Goal: Task Accomplishment & Management: Use online tool/utility

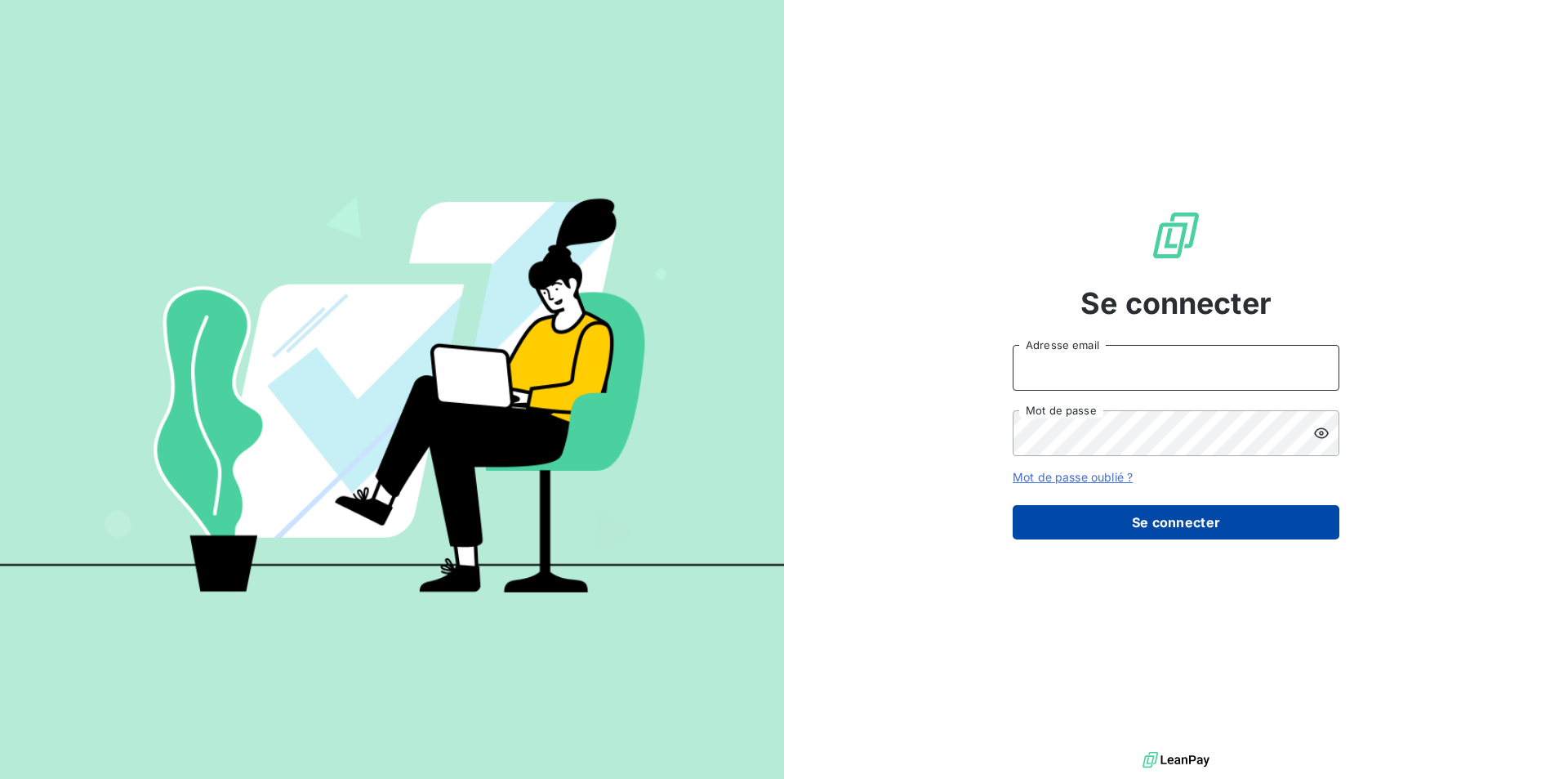
type input "fgrassin@thibaut.fr"
click at [1152, 521] on button "Se connecter" at bounding box center [1176, 522] width 327 height 34
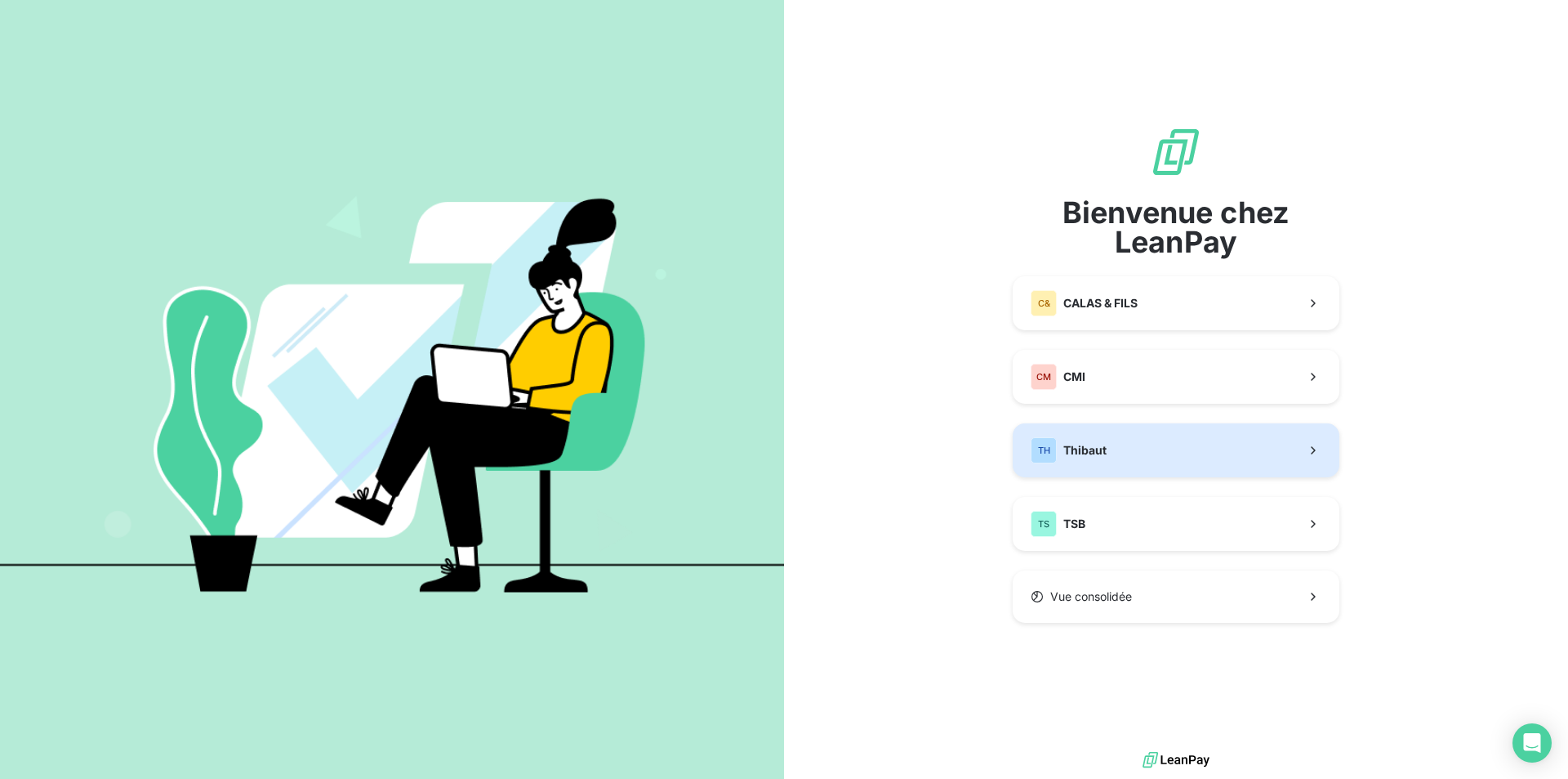
click at [1098, 440] on div "TH Thibaut" at bounding box center [1068, 451] width 76 height 26
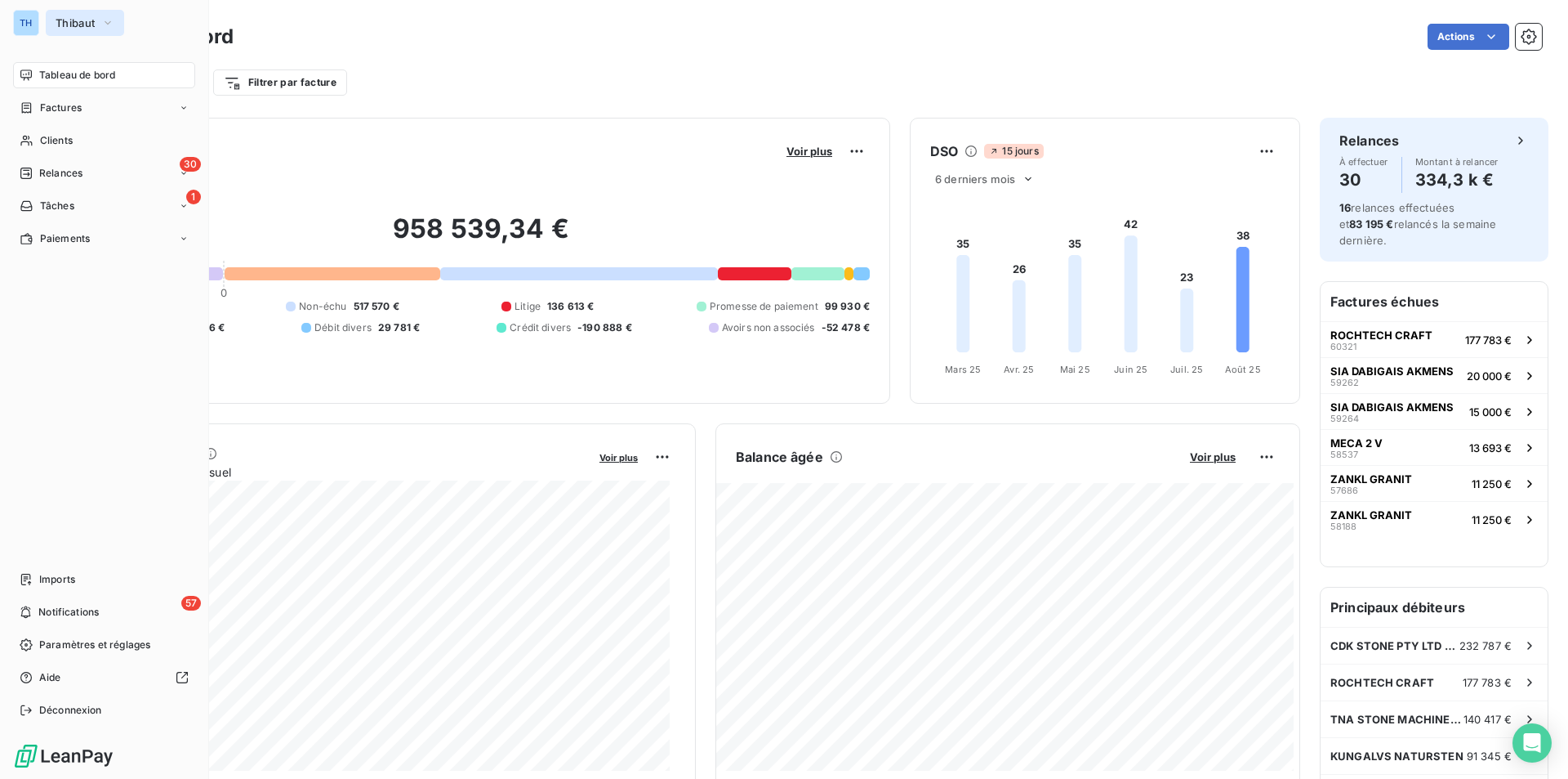
click at [56, 22] on span "Thibaut" at bounding box center [75, 23] width 40 height 13
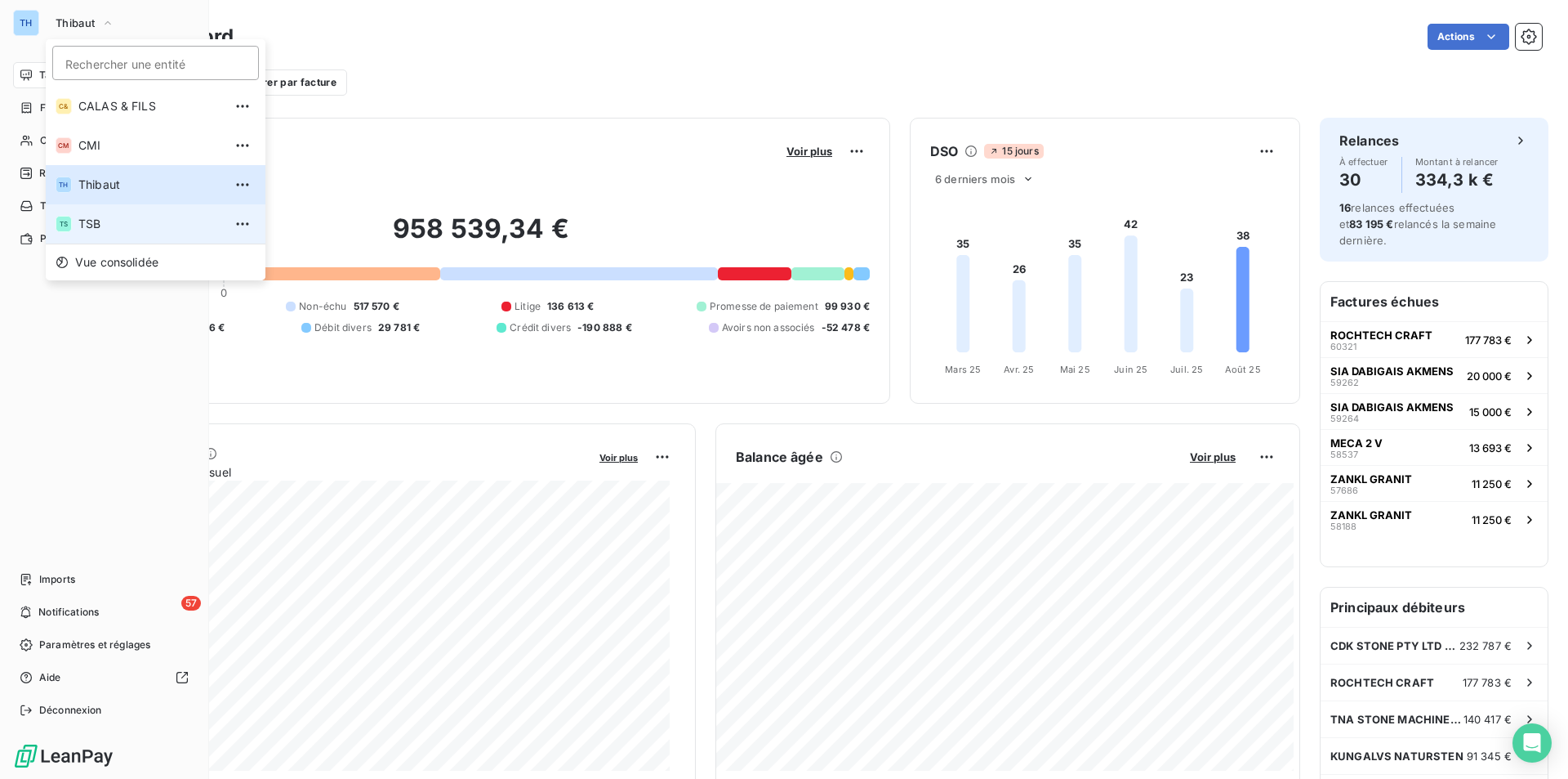
click at [99, 229] on span "TSB" at bounding box center [150, 224] width 144 height 16
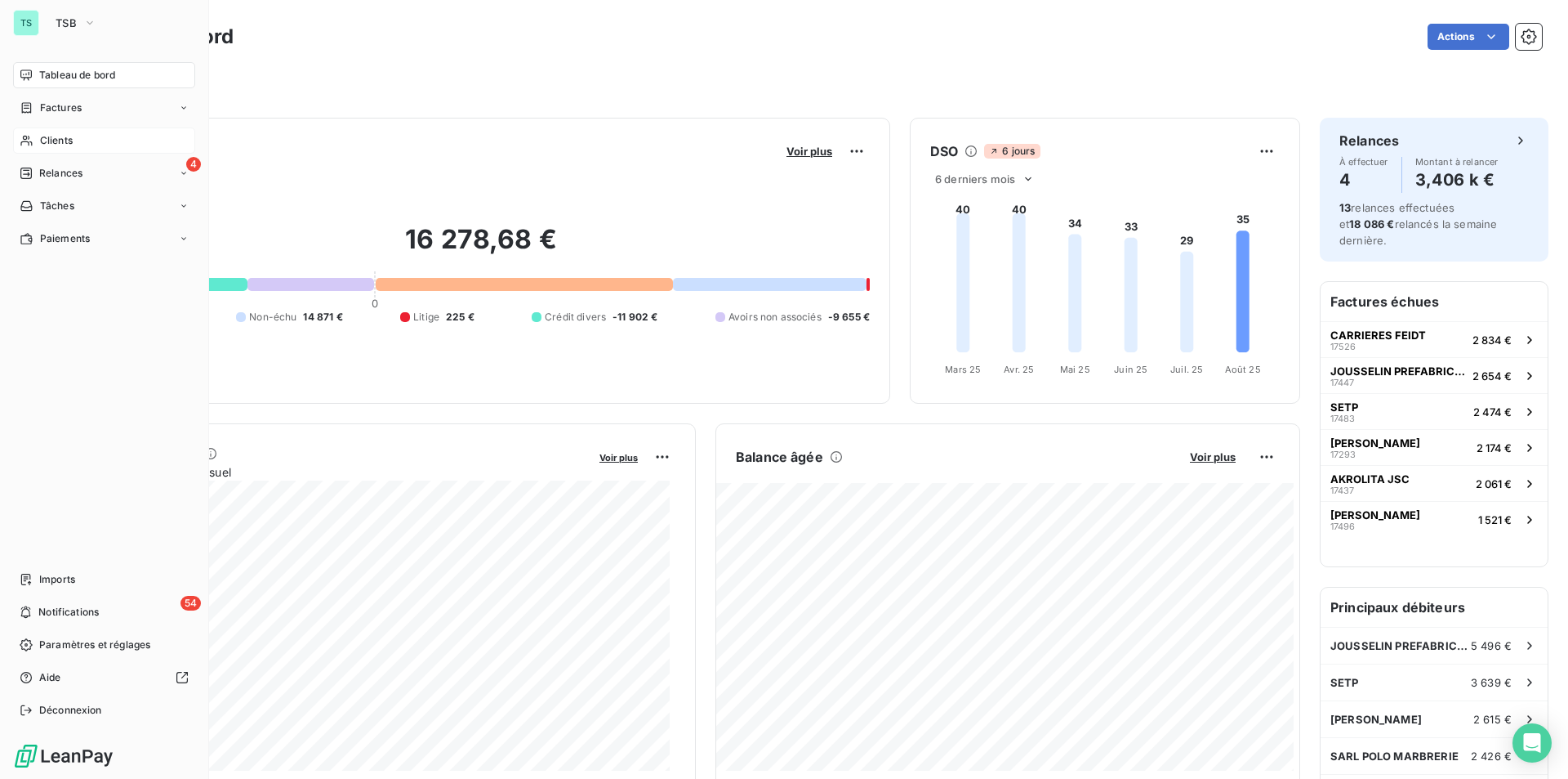
click at [59, 135] on span "Clients" at bounding box center [56, 141] width 33 height 15
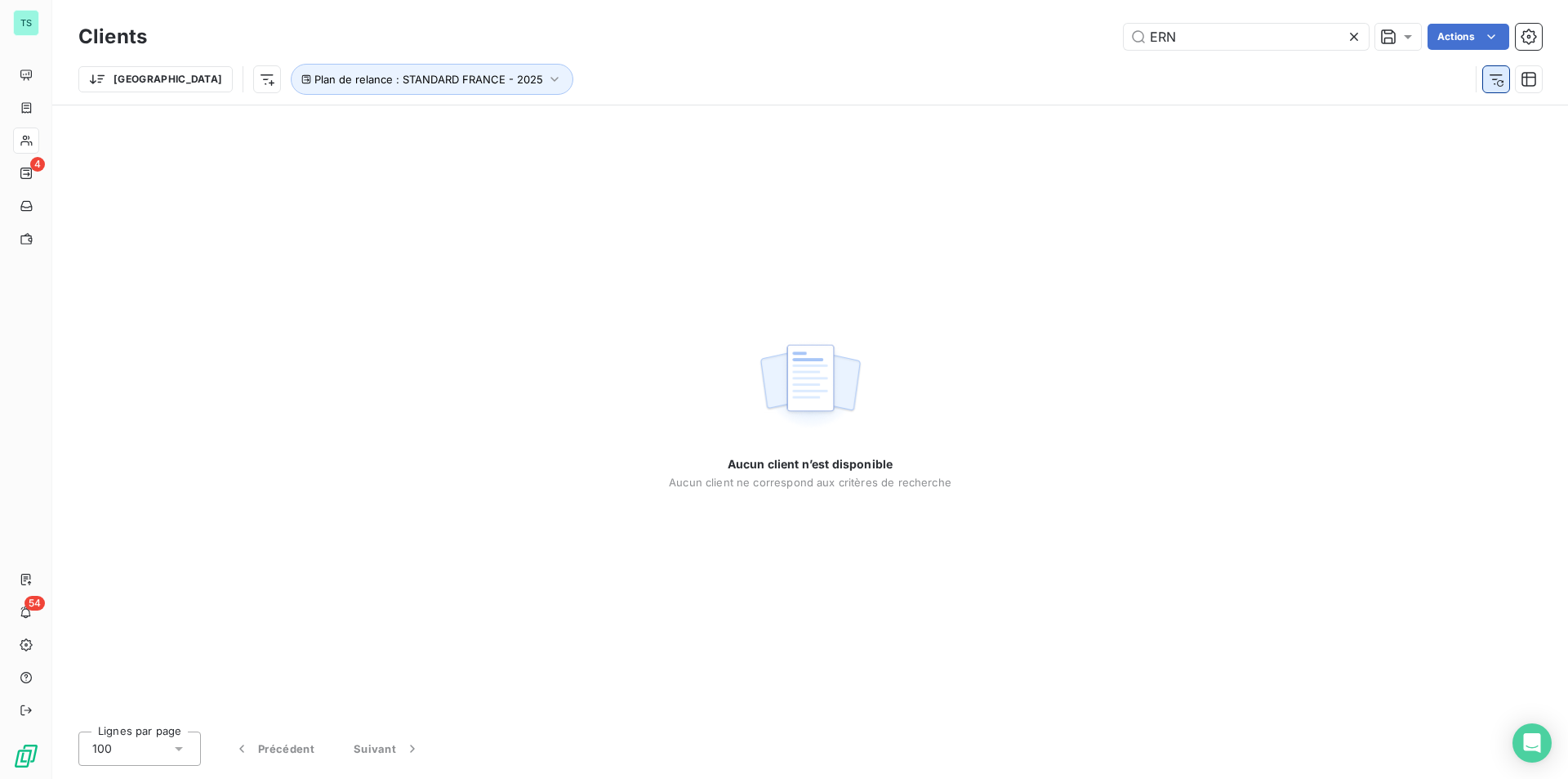
click at [1494, 81] on icon "button" at bounding box center [1496, 78] width 16 height 16
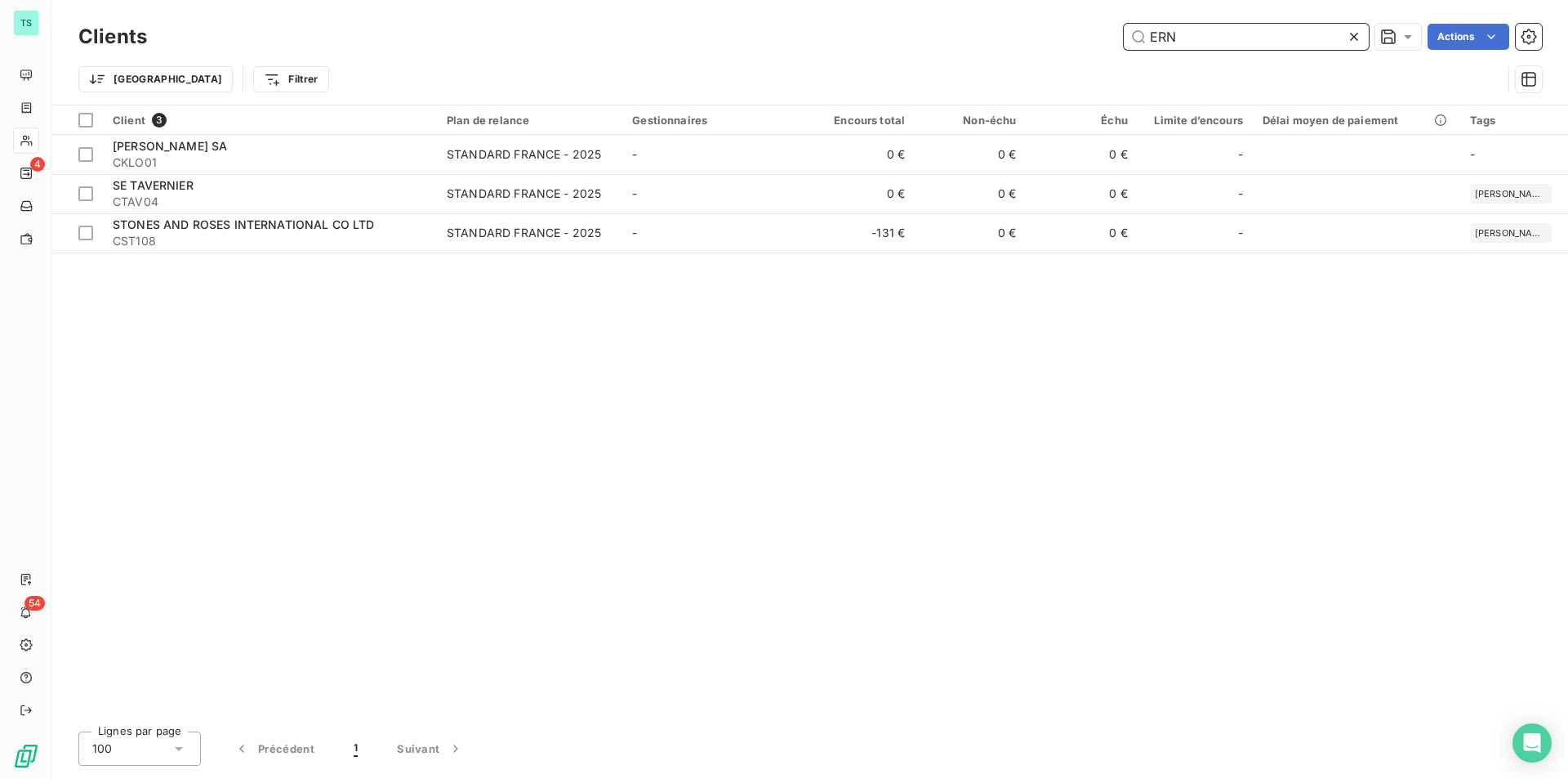
click at [1208, 33] on input "ERN" at bounding box center [1246, 37] width 245 height 26
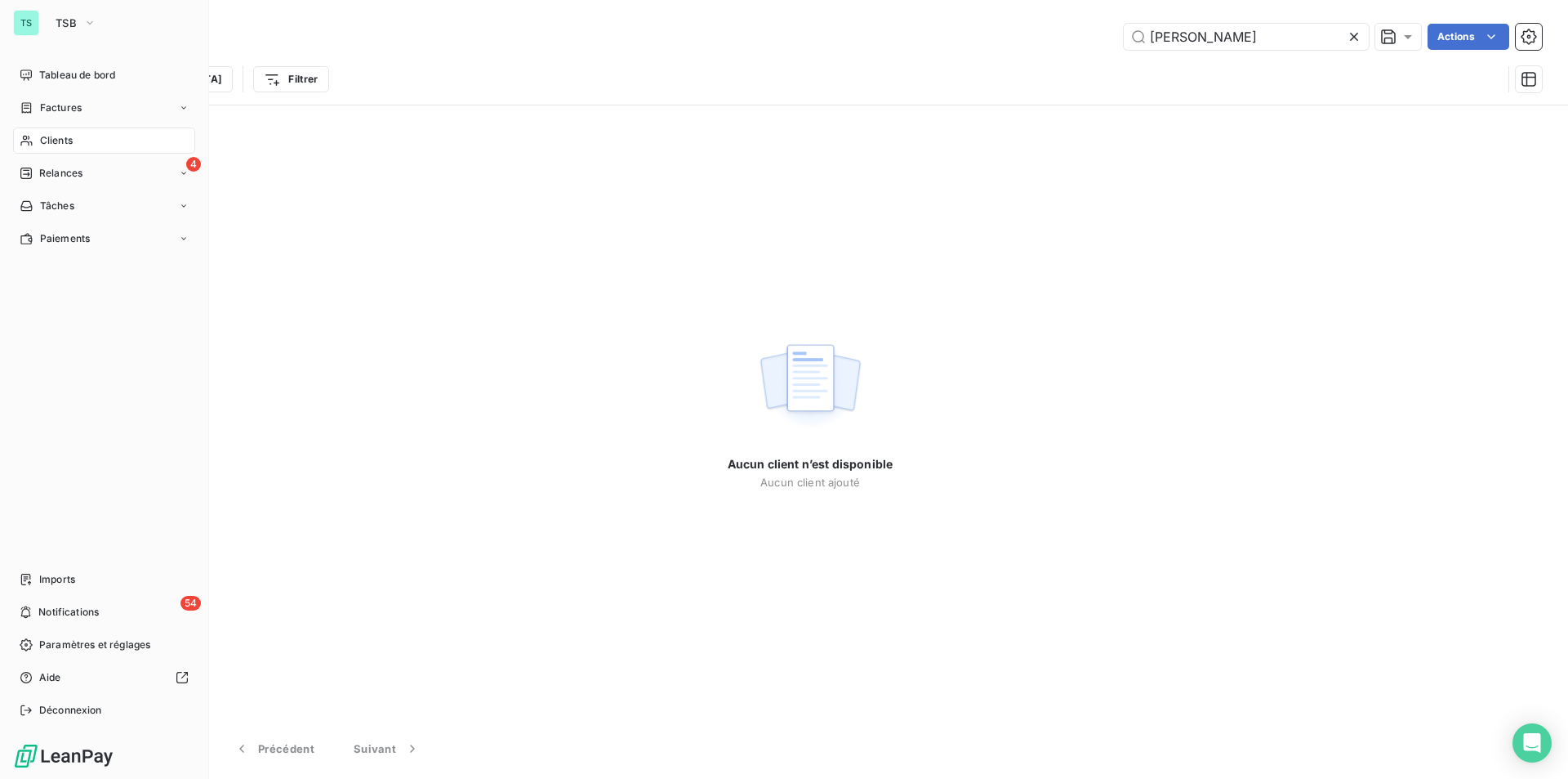
click at [55, 139] on span "Clients" at bounding box center [56, 141] width 33 height 15
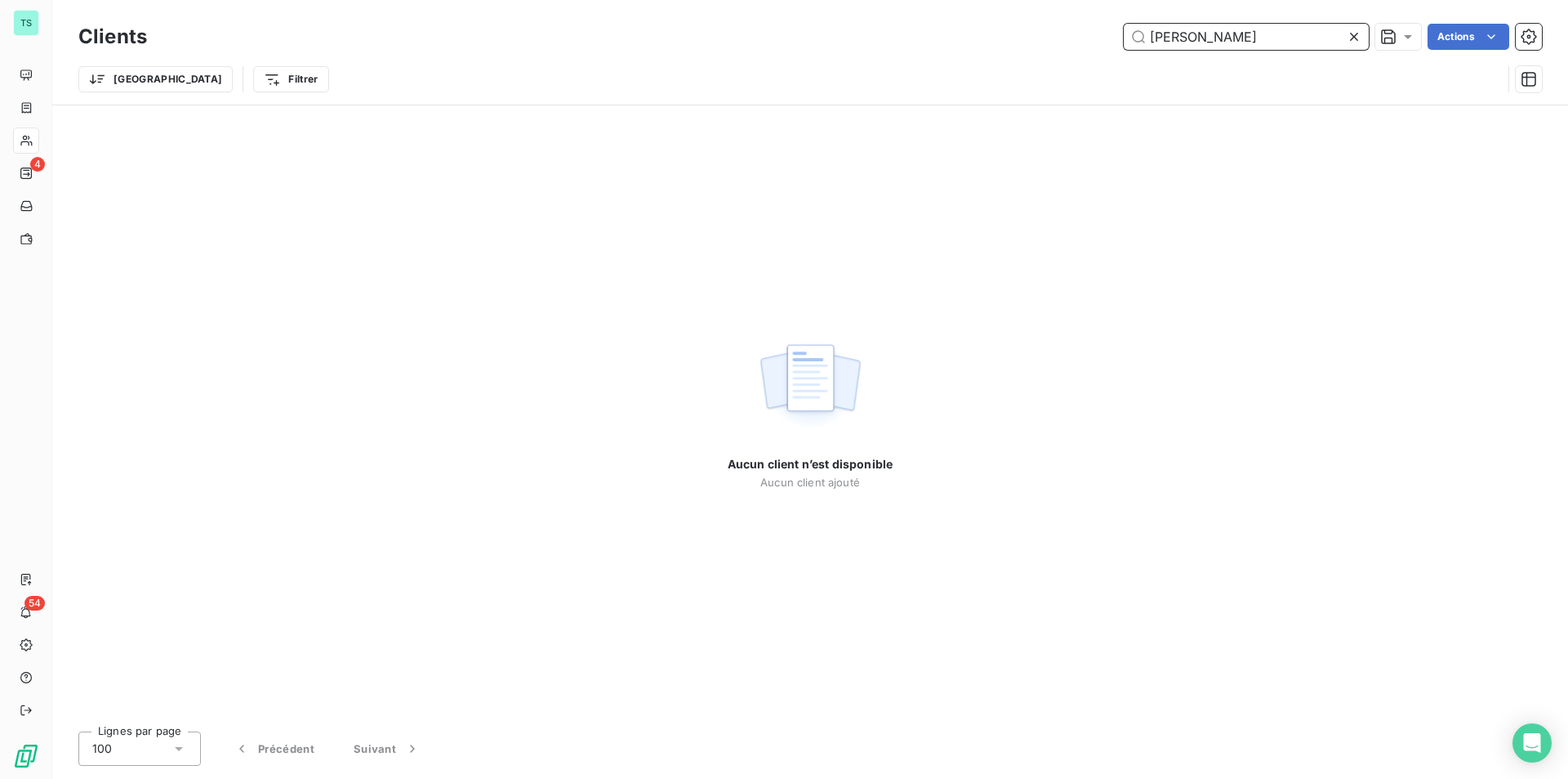
click at [1204, 27] on input "ERNZEN" at bounding box center [1246, 37] width 245 height 26
drag, startPoint x: 1208, startPoint y: 27, endPoint x: 986, endPoint y: 30, distance: 222.0
click at [986, 30] on div "ERNZEN Actions" at bounding box center [854, 37] width 1376 height 26
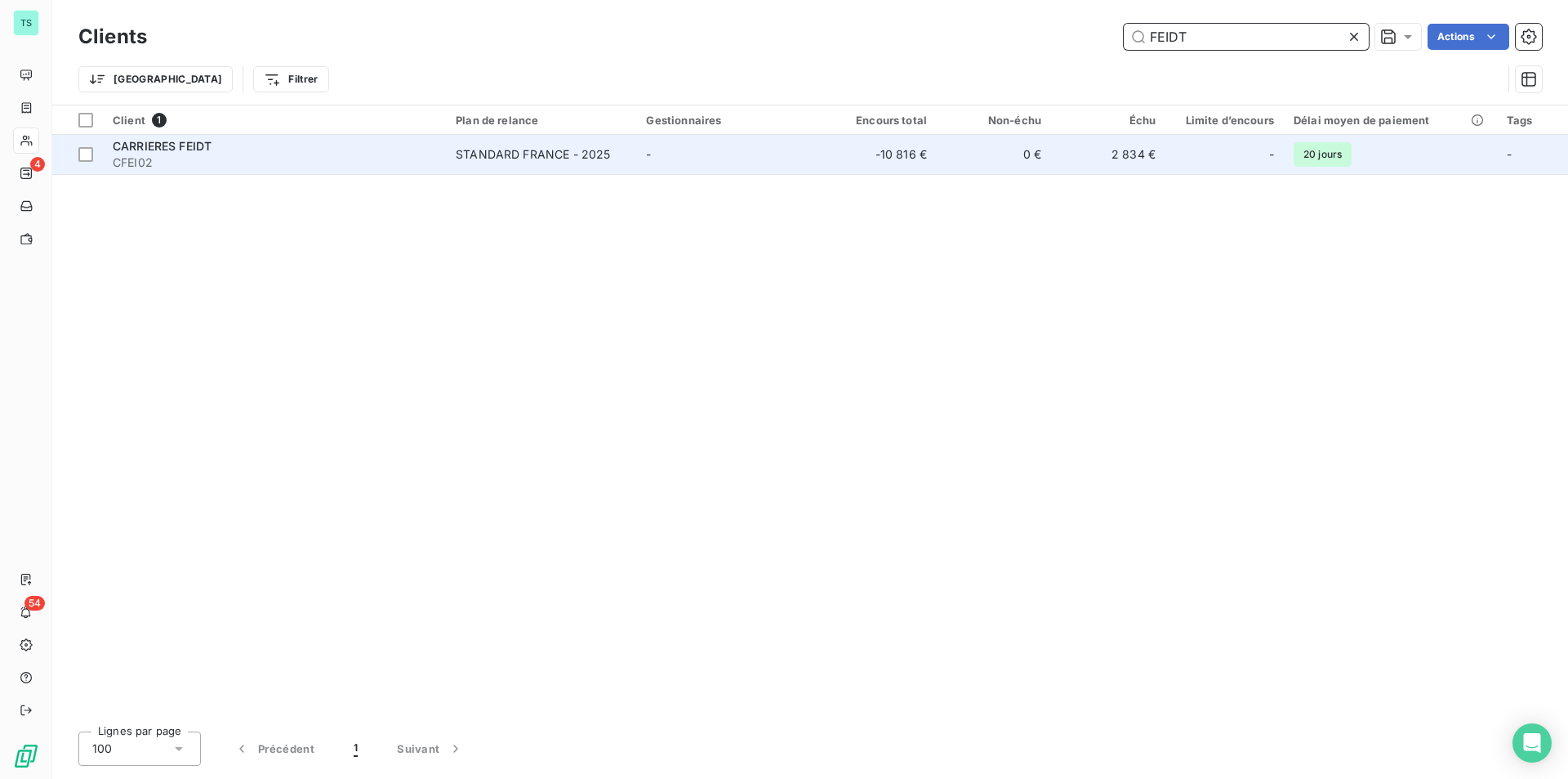
type input "FEIDT"
click at [811, 165] on td "-" at bounding box center [730, 155] width 187 height 40
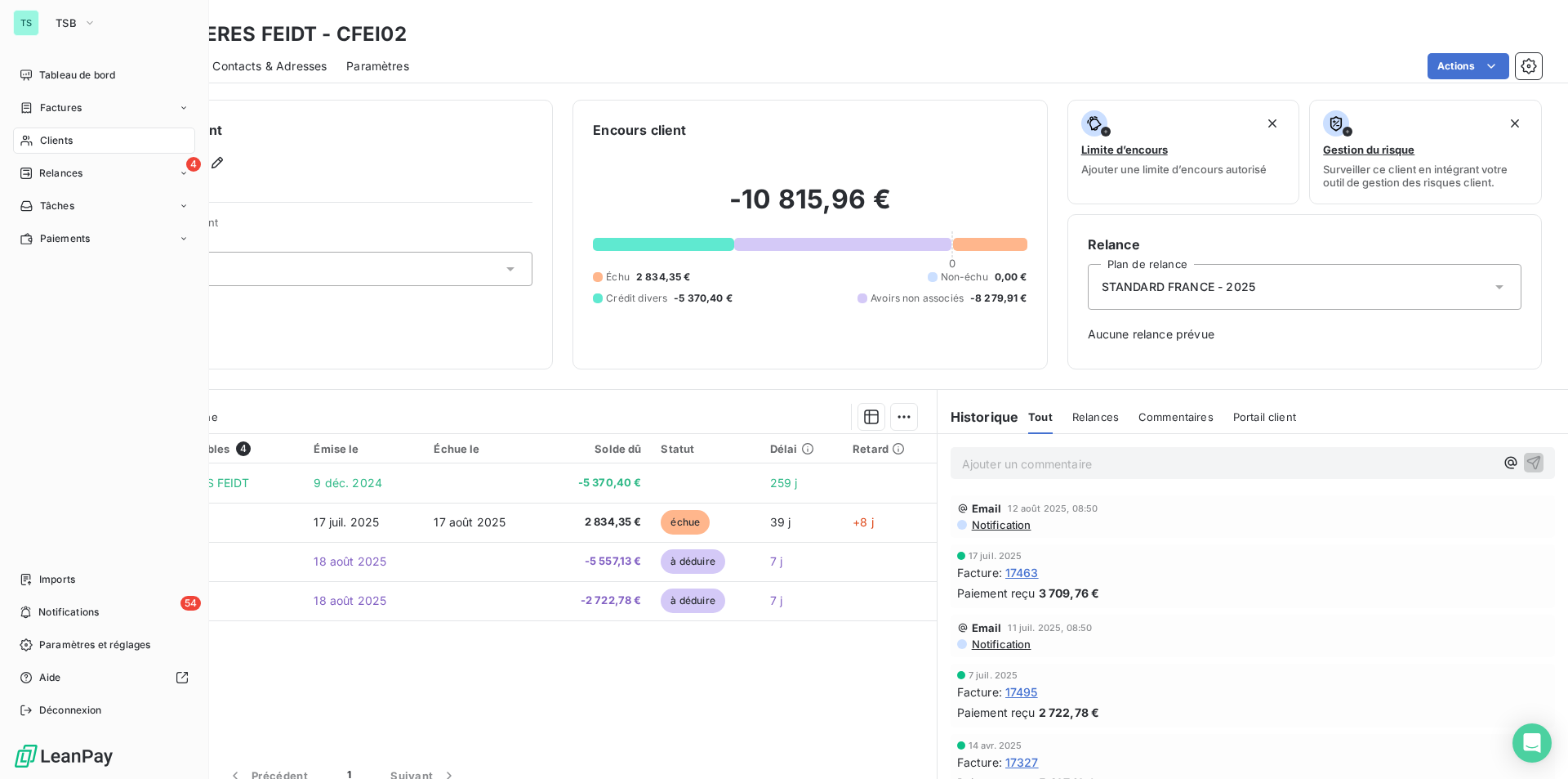
click at [55, 141] on span "Clients" at bounding box center [56, 141] width 33 height 15
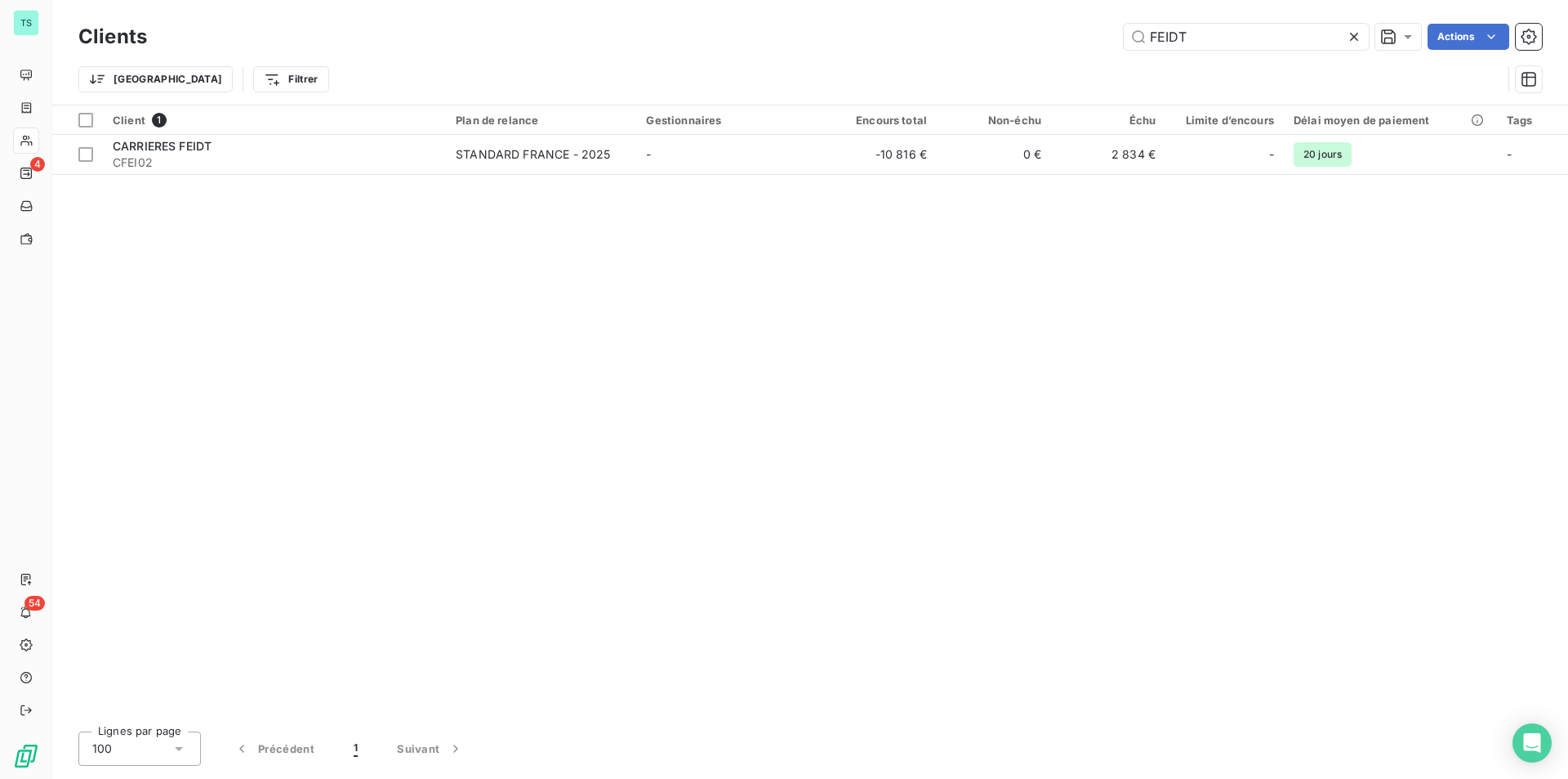
drag, startPoint x: 1184, startPoint y: 37, endPoint x: 1063, endPoint y: 36, distance: 121.0
click at [1066, 36] on div "FEIDT Actions" at bounding box center [854, 37] width 1376 height 26
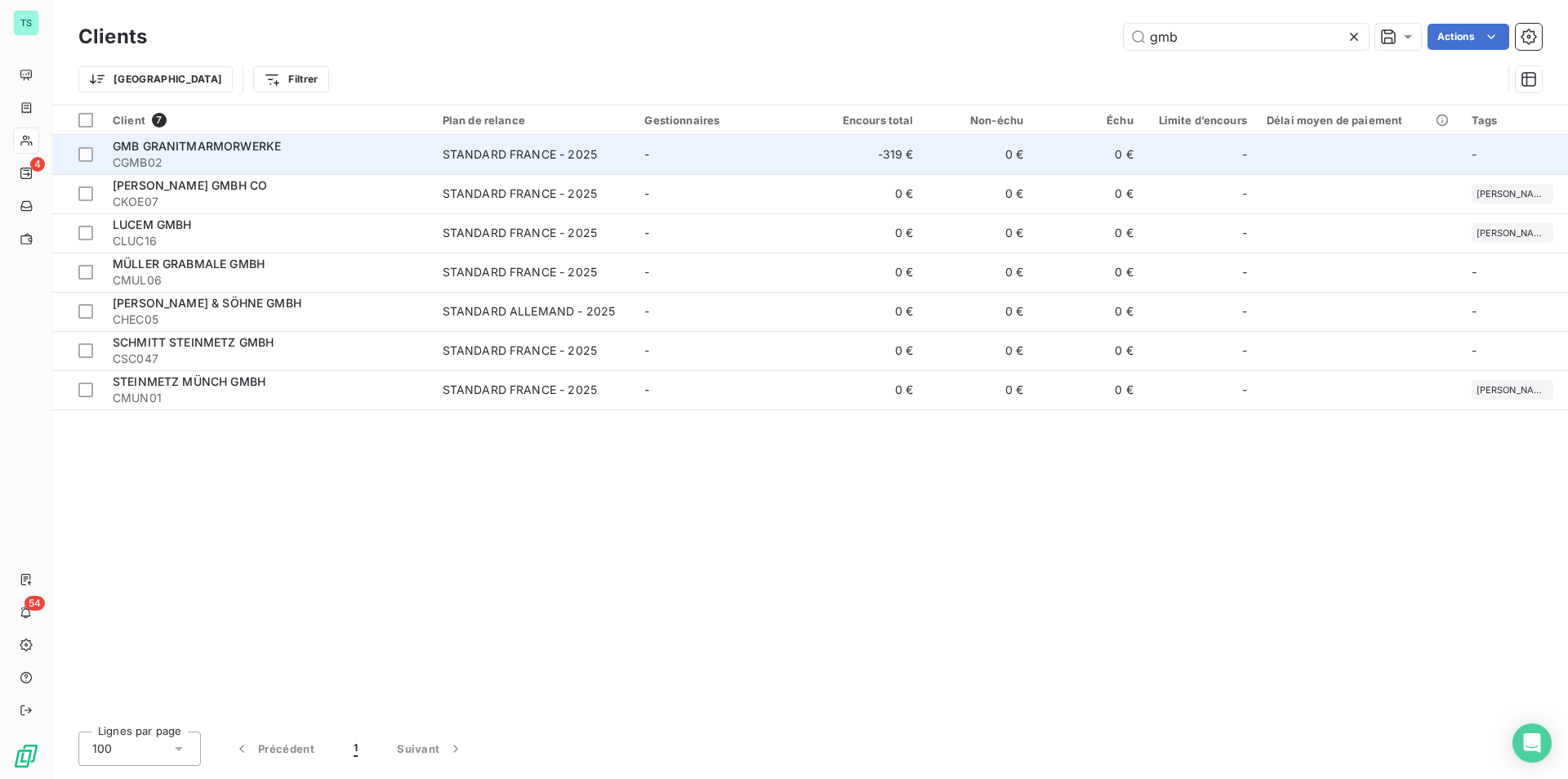
type input "gmb"
click at [211, 159] on span "CGMB02" at bounding box center [268, 162] width 310 height 16
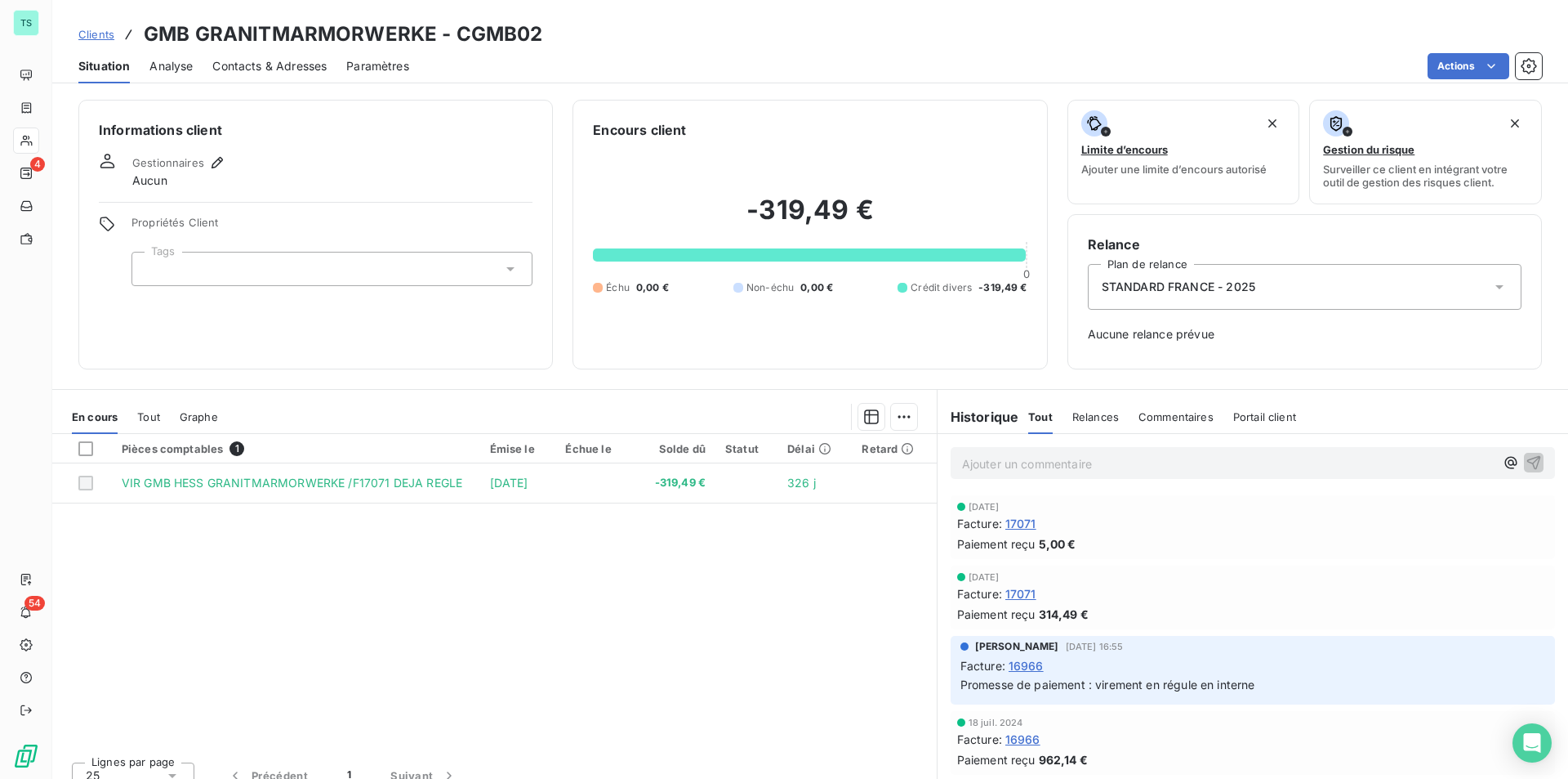
click at [1024, 592] on span "17071" at bounding box center [1021, 593] width 31 height 17
